Goal: Transaction & Acquisition: Download file/media

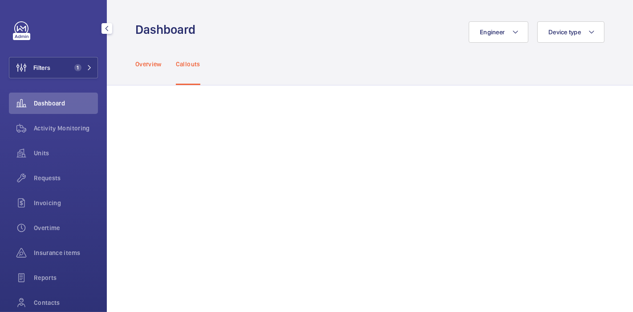
scroll to position [72, 0]
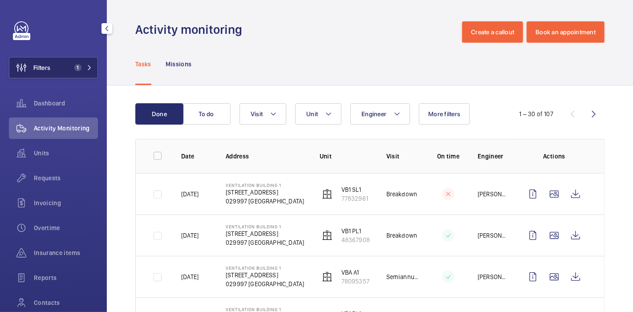
click at [66, 64] on button "Filters 1" at bounding box center [53, 67] width 89 height 21
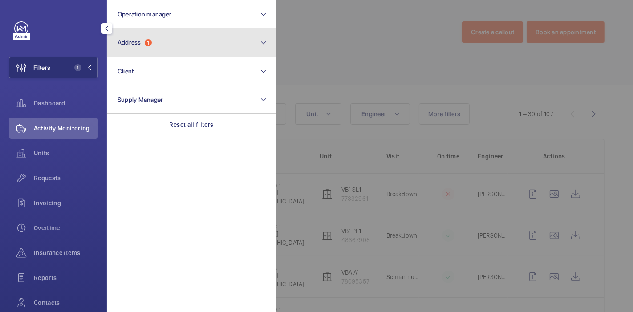
click at [149, 42] on span "1" at bounding box center [148, 42] width 7 height 7
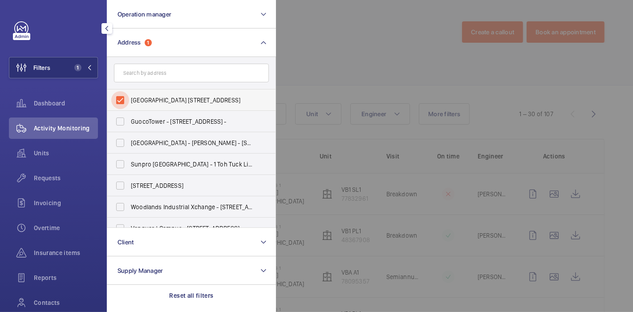
click at [122, 98] on input "Ventilation Building 1 - 210 Marina East Drive, SINGAPORE 029997" at bounding box center [120, 100] width 18 height 18
checkbox input "false"
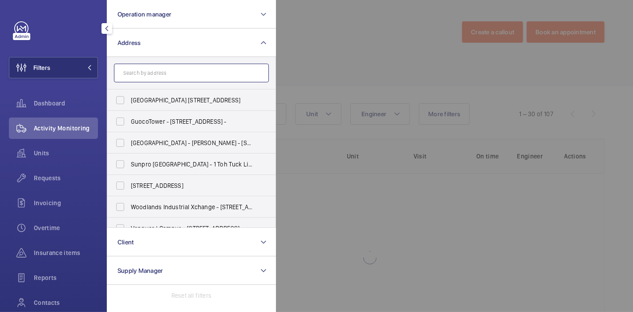
click at [157, 68] on input "text" at bounding box center [191, 73] width 155 height 19
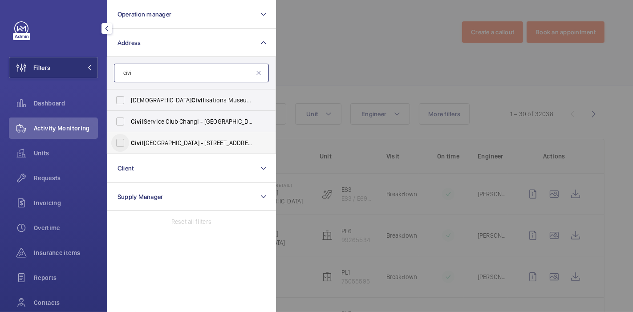
type input "civil"
click at [118, 144] on input "Civil Defence Academy - 101 Jalan Bahar, 649734 SINGAPORE, SINGAPORE 649734" at bounding box center [120, 143] width 18 height 18
checkbox input "true"
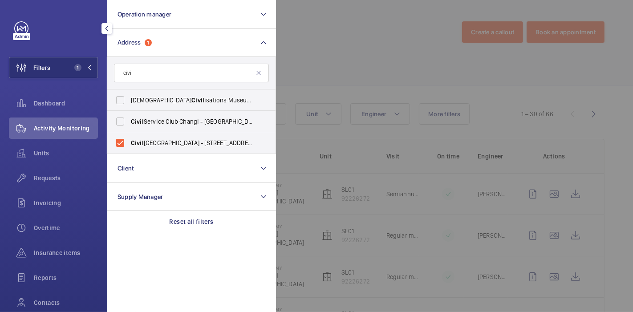
click at [321, 36] on div at bounding box center [592, 156] width 633 height 312
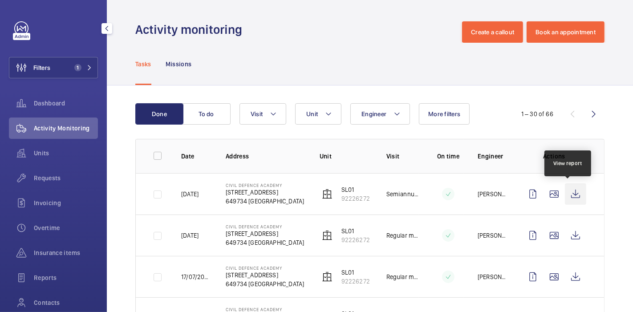
click at [573, 195] on wm-front-icon-button at bounding box center [575, 193] width 21 height 21
